Goal: Task Accomplishment & Management: Manage account settings

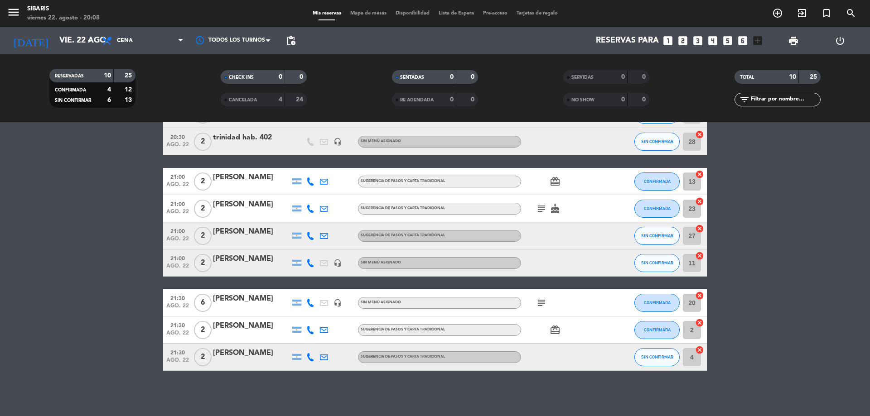
drag, startPoint x: 797, startPoint y: 284, endPoint x: 795, endPoint y: 360, distance: 76.1
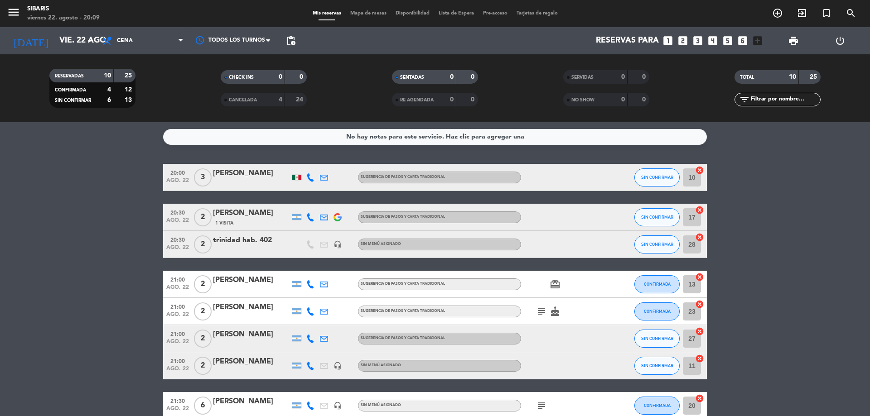
drag, startPoint x: 791, startPoint y: 322, endPoint x: 800, endPoint y: 216, distance: 106.4
click at [793, 43] on span "print" at bounding box center [793, 40] width 11 height 11
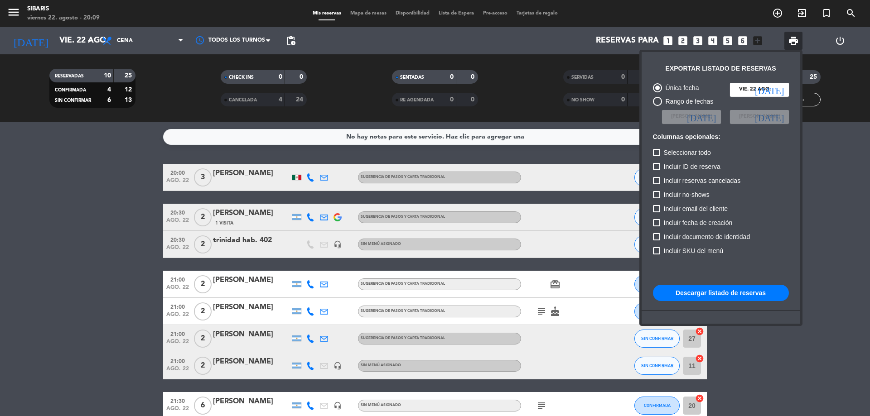
click at [584, 221] on div at bounding box center [435, 208] width 870 height 416
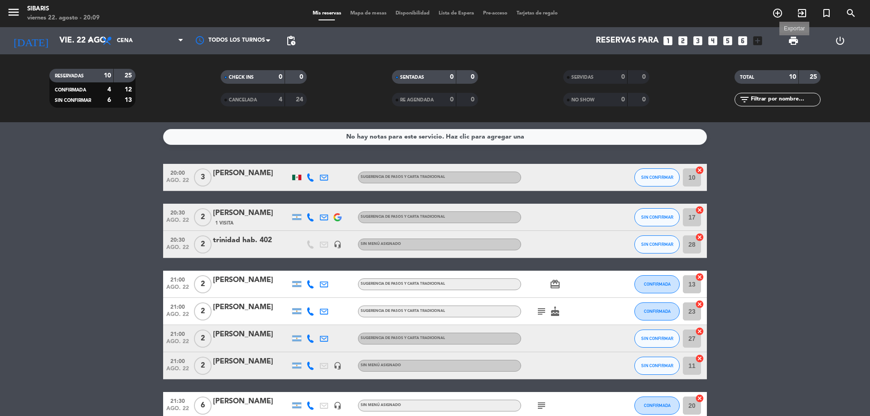
click at [793, 42] on span "print" at bounding box center [793, 40] width 11 height 11
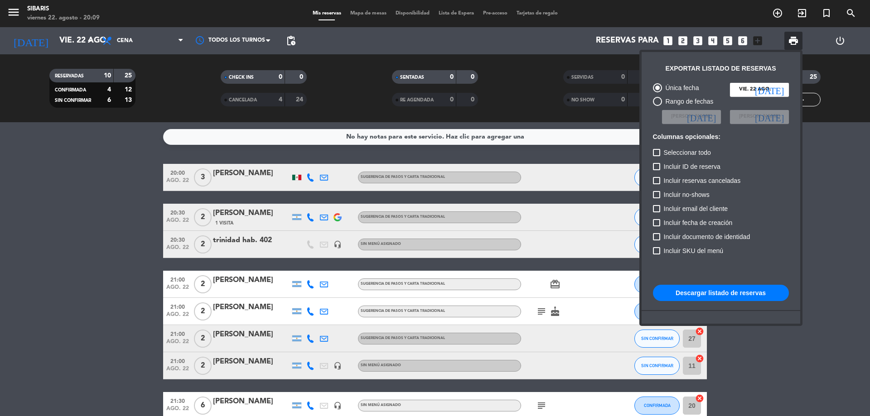
click at [741, 287] on button "Descargar listado de reservas" at bounding box center [721, 293] width 136 height 16
click at [703, 11] on div at bounding box center [435, 208] width 870 height 416
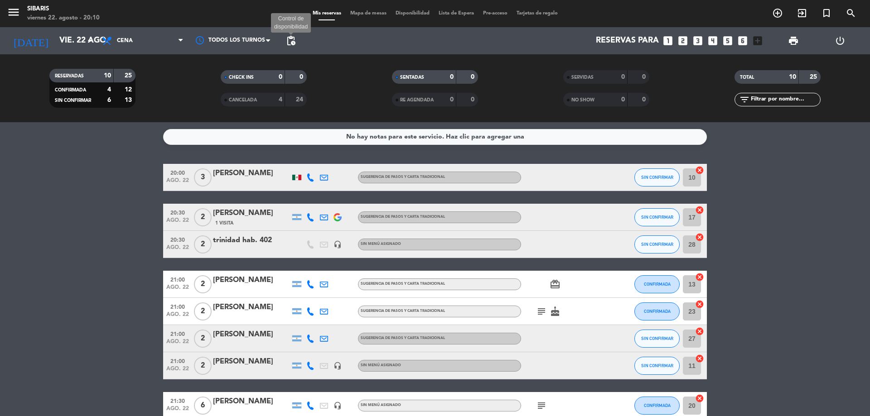
click at [290, 41] on span "pending_actions" at bounding box center [291, 40] width 11 height 11
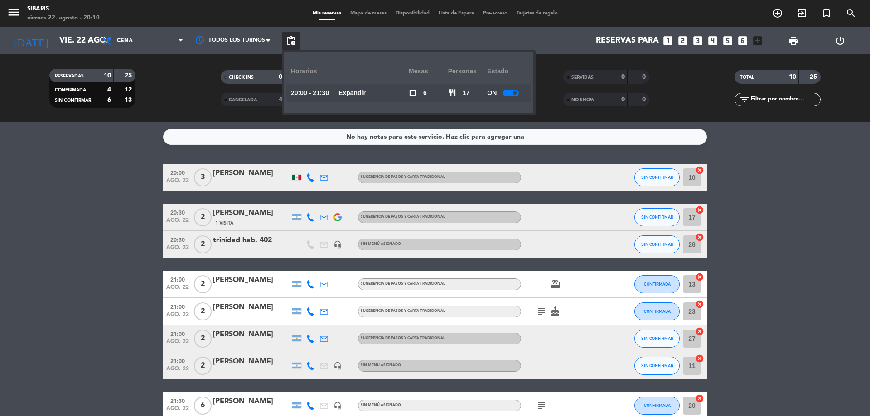
click at [366, 93] on u "Expandir" at bounding box center [352, 92] width 27 height 7
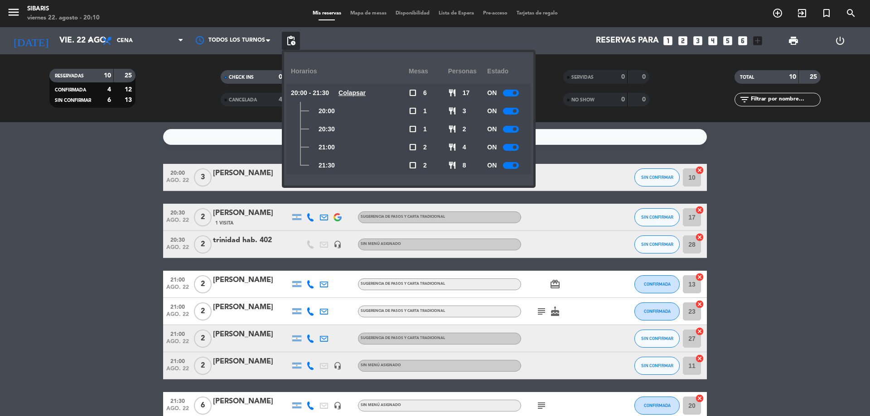
click at [513, 109] on div at bounding box center [511, 111] width 16 height 7
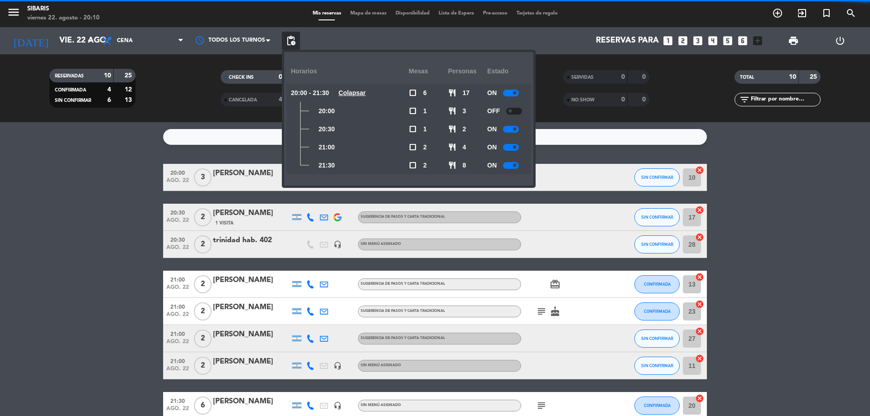
click at [514, 136] on div "ON" at bounding box center [506, 129] width 39 height 18
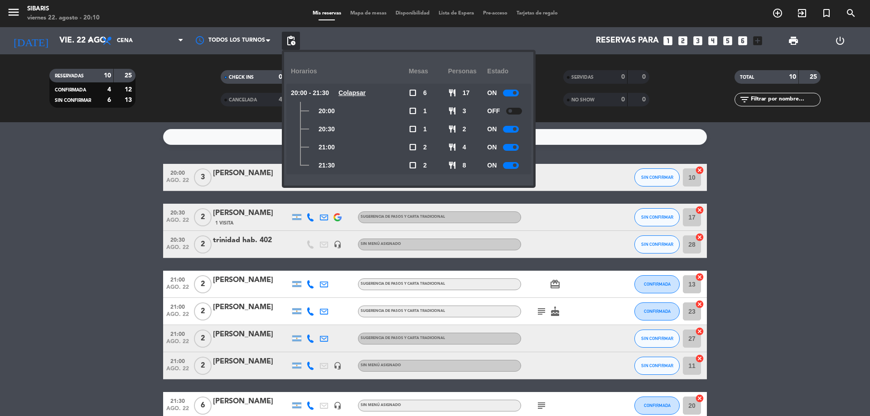
click at [514, 130] on span at bounding box center [515, 129] width 4 height 4
click at [512, 149] on div at bounding box center [511, 147] width 16 height 7
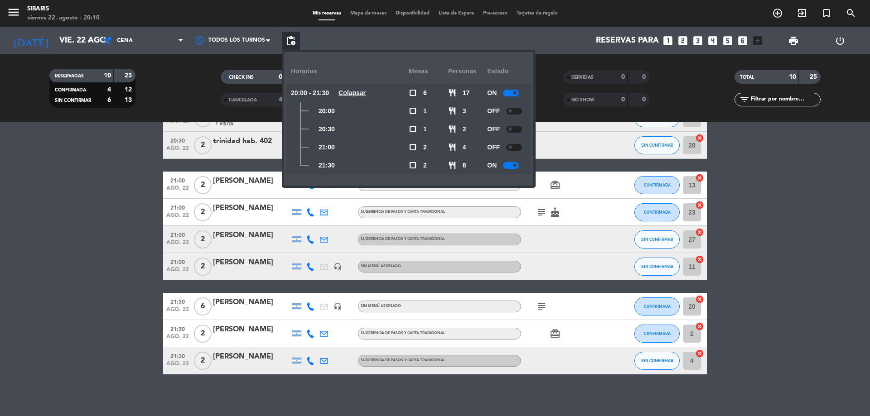
scroll to position [103, 0]
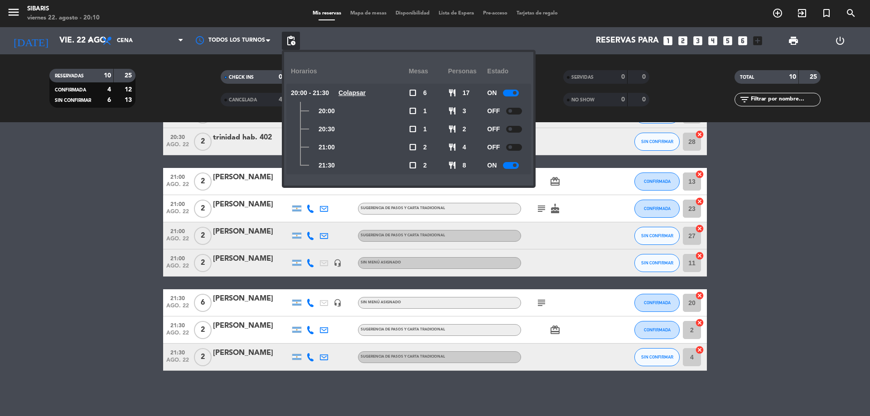
drag, startPoint x: 826, startPoint y: 242, endPoint x: 847, endPoint y: 361, distance: 121.4
click at [823, 207] on bookings-row "20:00 [DATE] 3 [PERSON_NAME] sugerencia de pasos y carta tradicional SIN CONFIR…" at bounding box center [435, 216] width 870 height 310
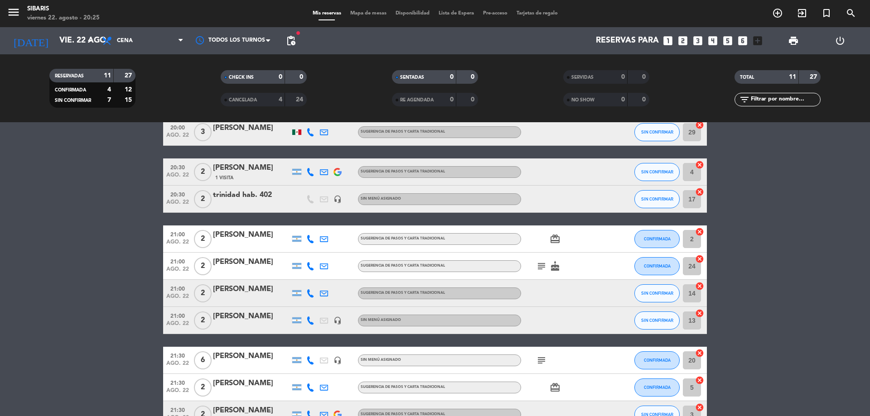
scroll to position [130, 0]
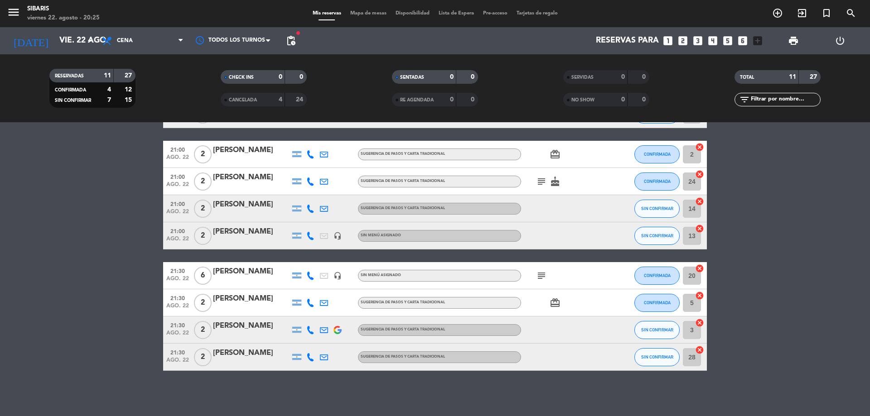
drag, startPoint x: 821, startPoint y: 279, endPoint x: 821, endPoint y: 377, distance: 97.9
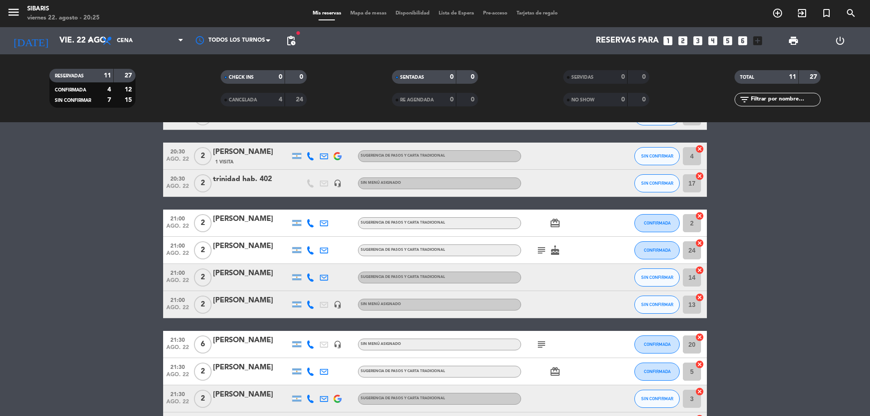
scroll to position [0, 0]
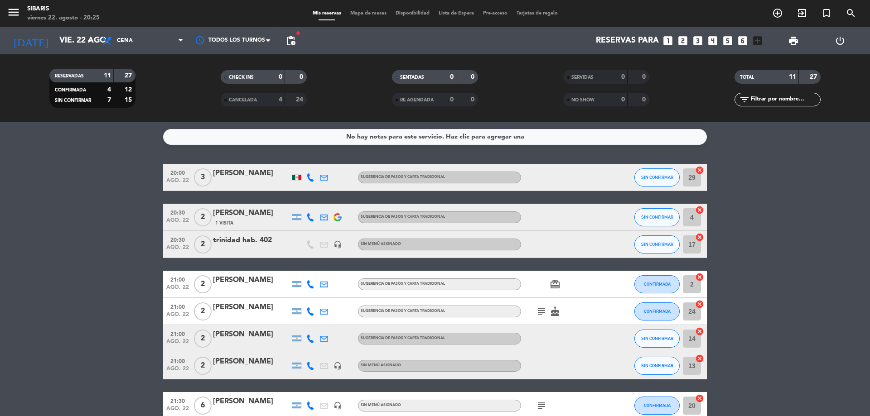
drag, startPoint x: 831, startPoint y: 309, endPoint x: 838, endPoint y: 94, distance: 214.5
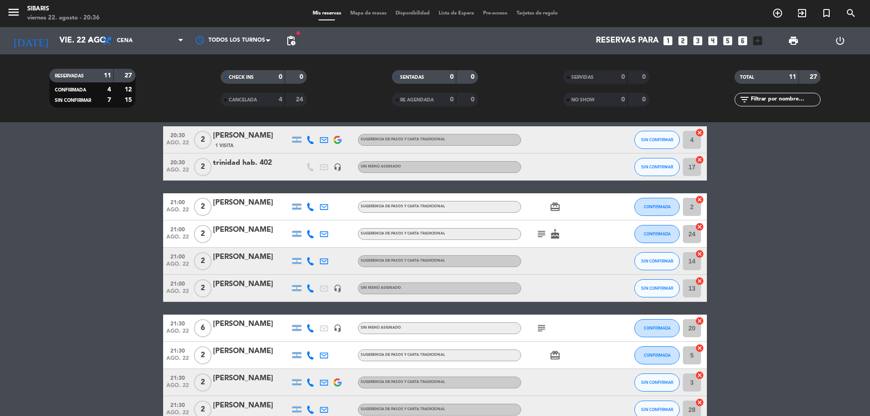
scroll to position [77, 0]
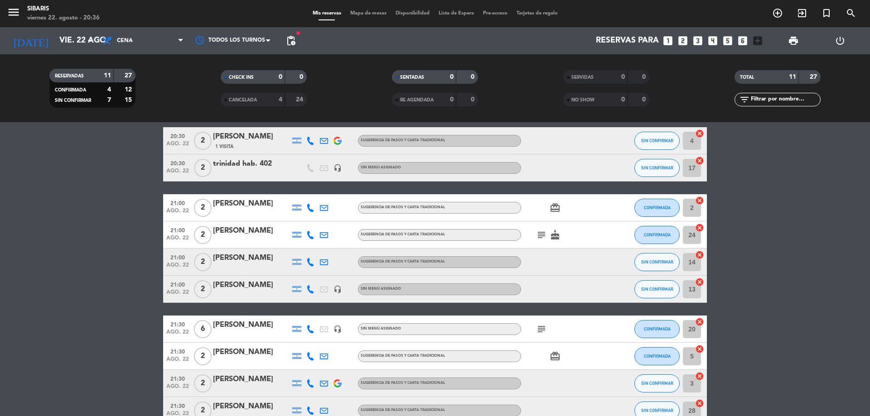
click at [295, 34] on span "pending_actions" at bounding box center [291, 41] width 18 height 18
click at [291, 41] on span "pending_actions" at bounding box center [291, 40] width 11 height 11
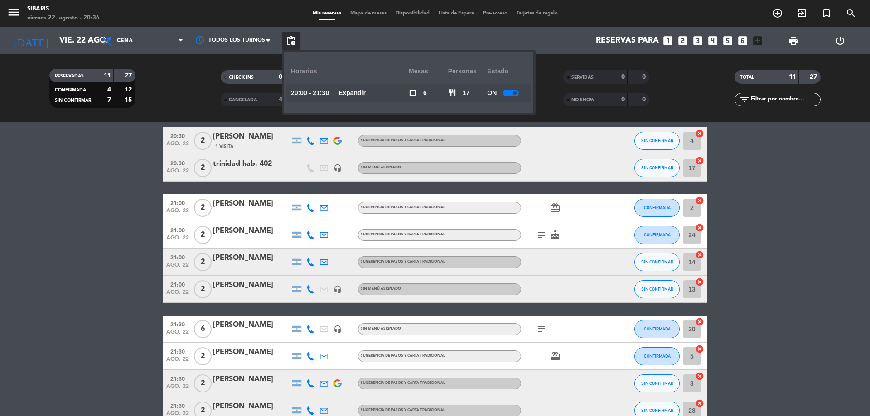
click at [358, 93] on u "Expandir" at bounding box center [352, 92] width 27 height 7
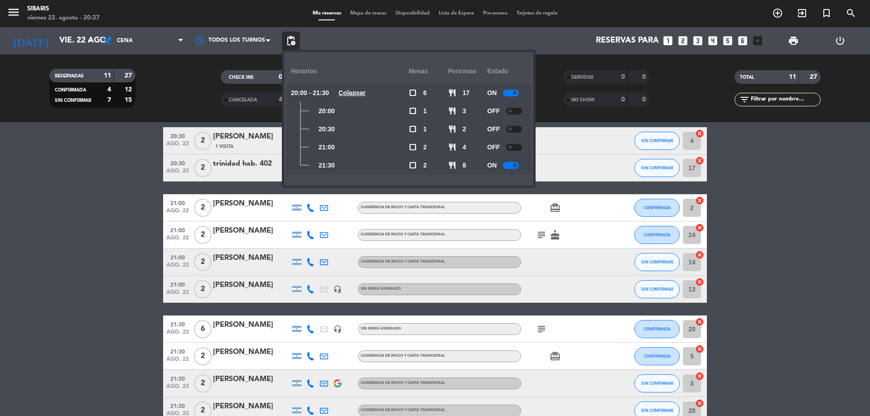
click at [511, 147] on span at bounding box center [510, 147] width 4 height 4
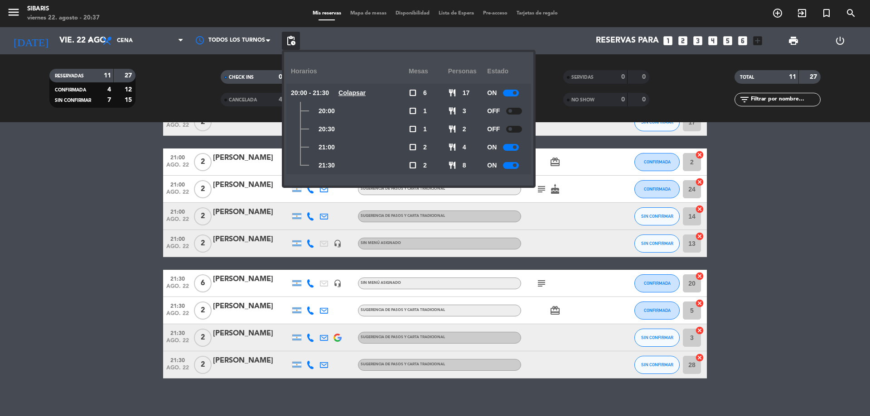
drag, startPoint x: 117, startPoint y: 226, endPoint x: 122, endPoint y: 237, distance: 12.2
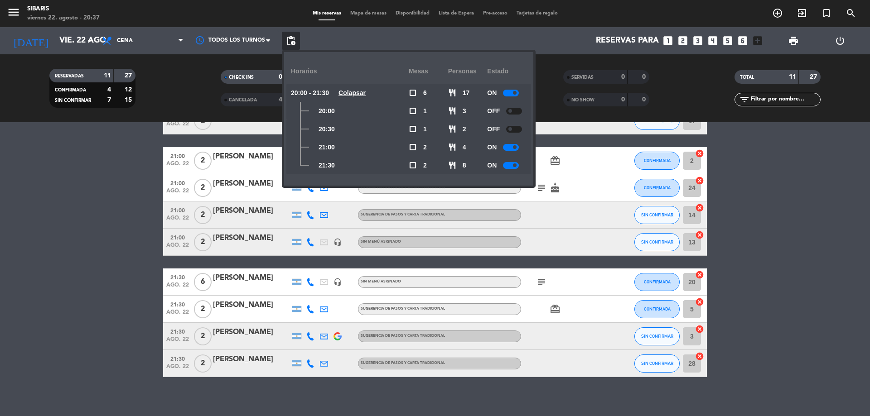
click at [512, 147] on div at bounding box center [511, 147] width 16 height 7
